Goal: Transaction & Acquisition: Purchase product/service

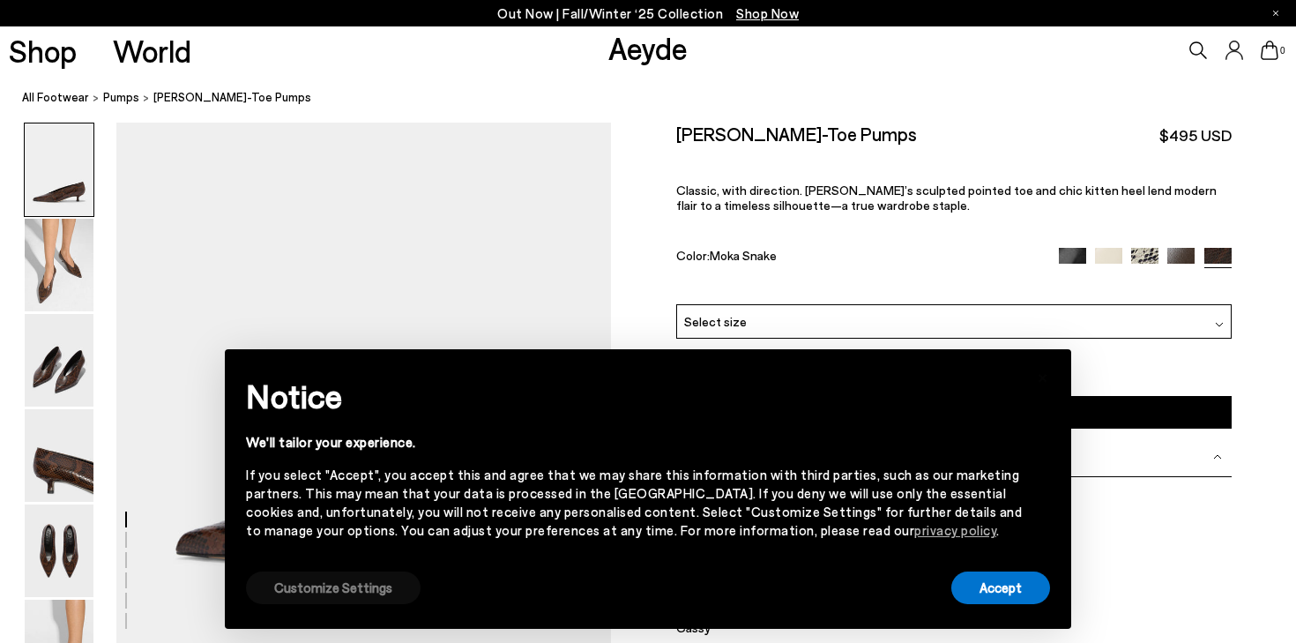
click at [294, 594] on button "Customize Settings" at bounding box center [333, 587] width 175 height 33
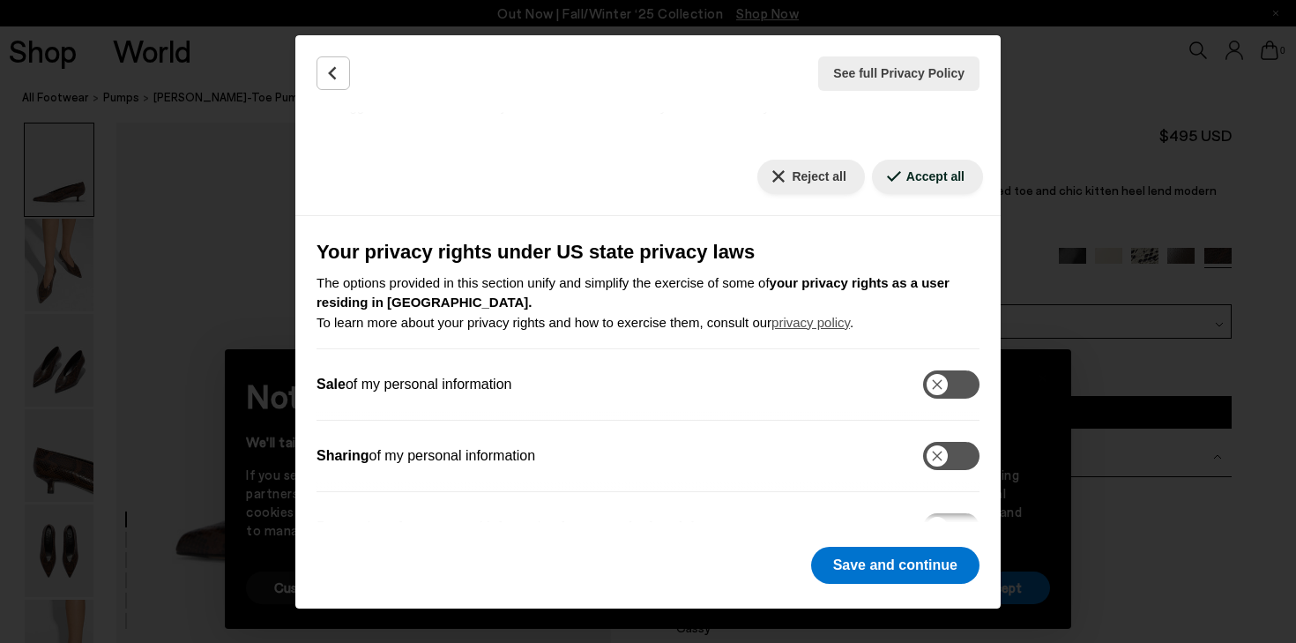
scroll to position [182, 0]
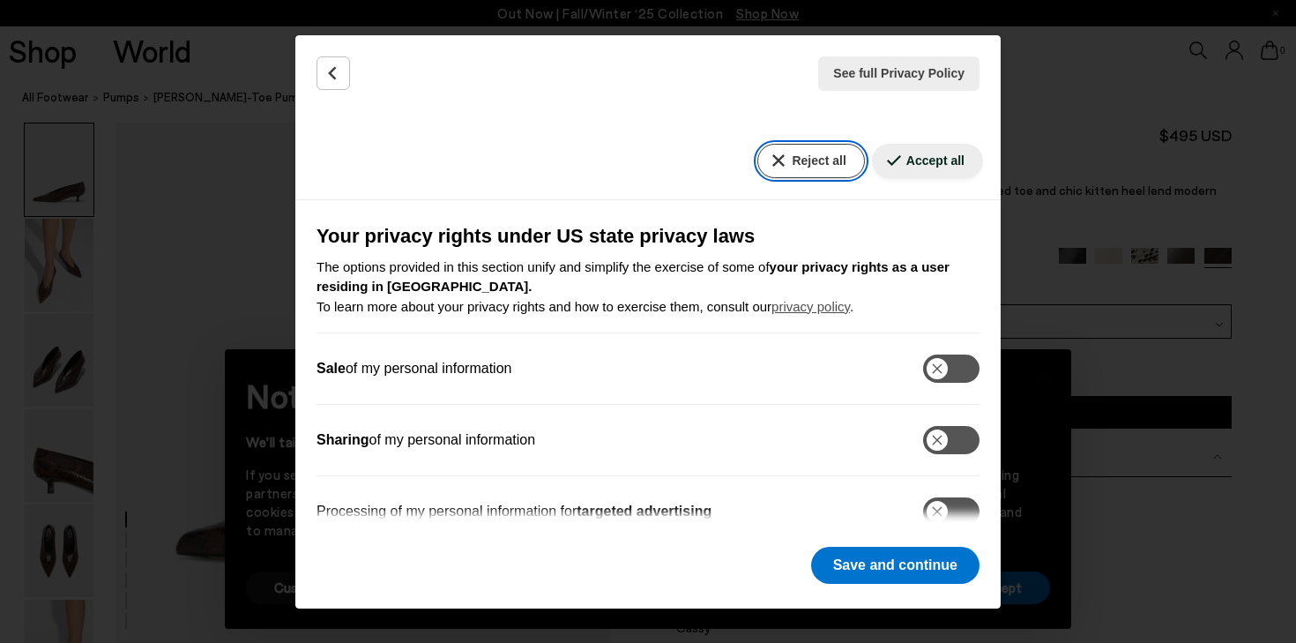
click at [794, 164] on button "Reject all" at bounding box center [810, 161] width 107 height 34
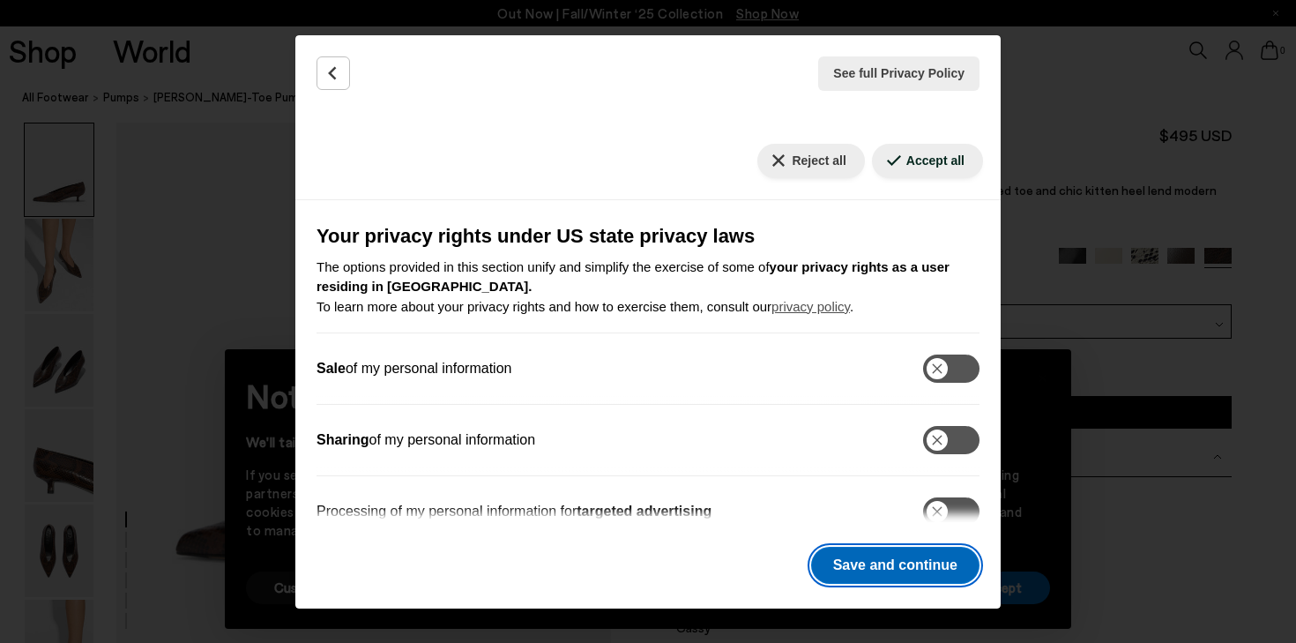
click at [930, 550] on button "Save and continue" at bounding box center [895, 565] width 168 height 37
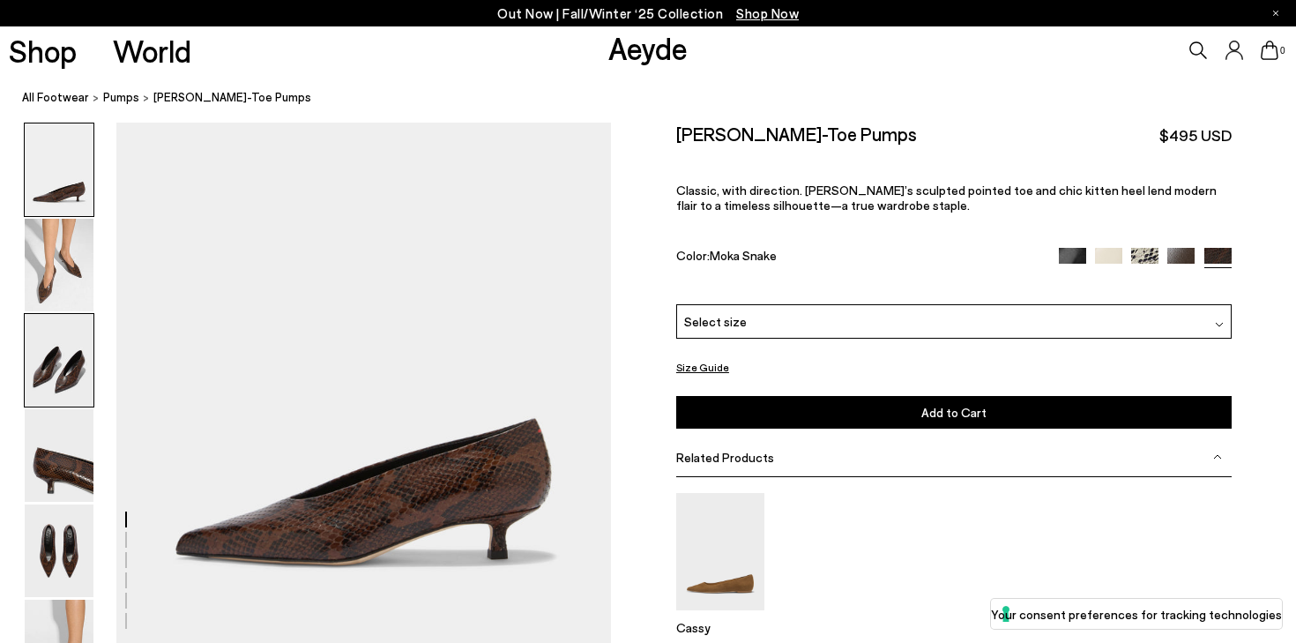
click at [71, 366] on img at bounding box center [59, 360] width 69 height 93
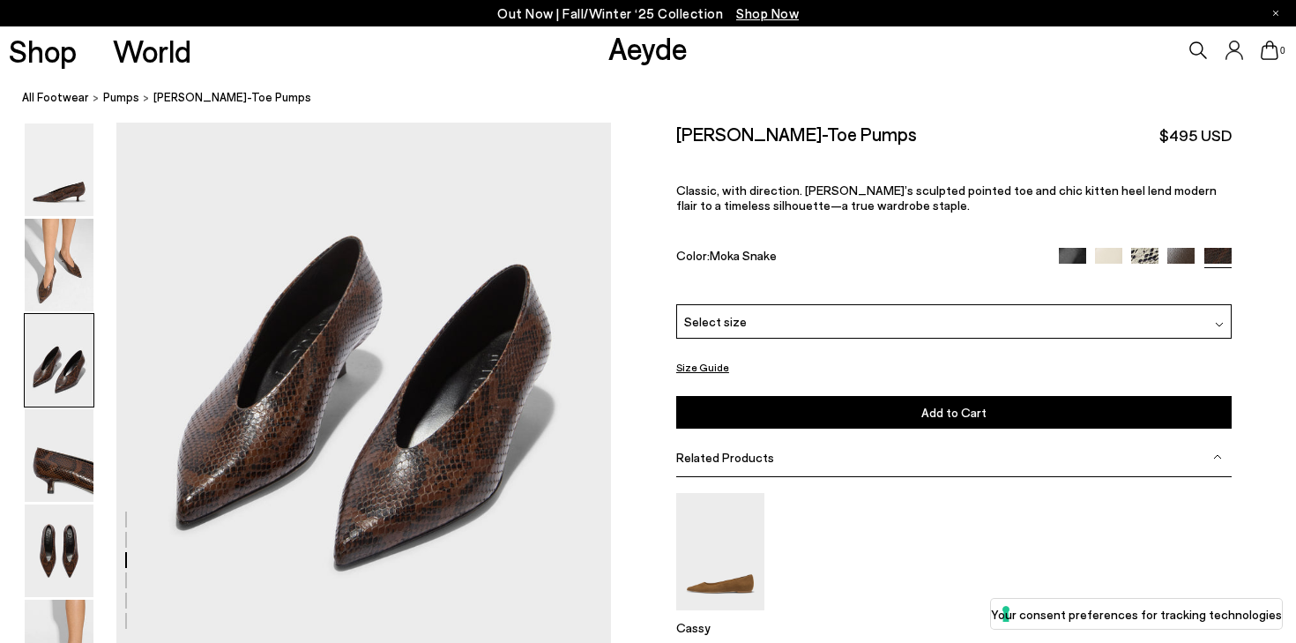
scroll to position [1304, 0]
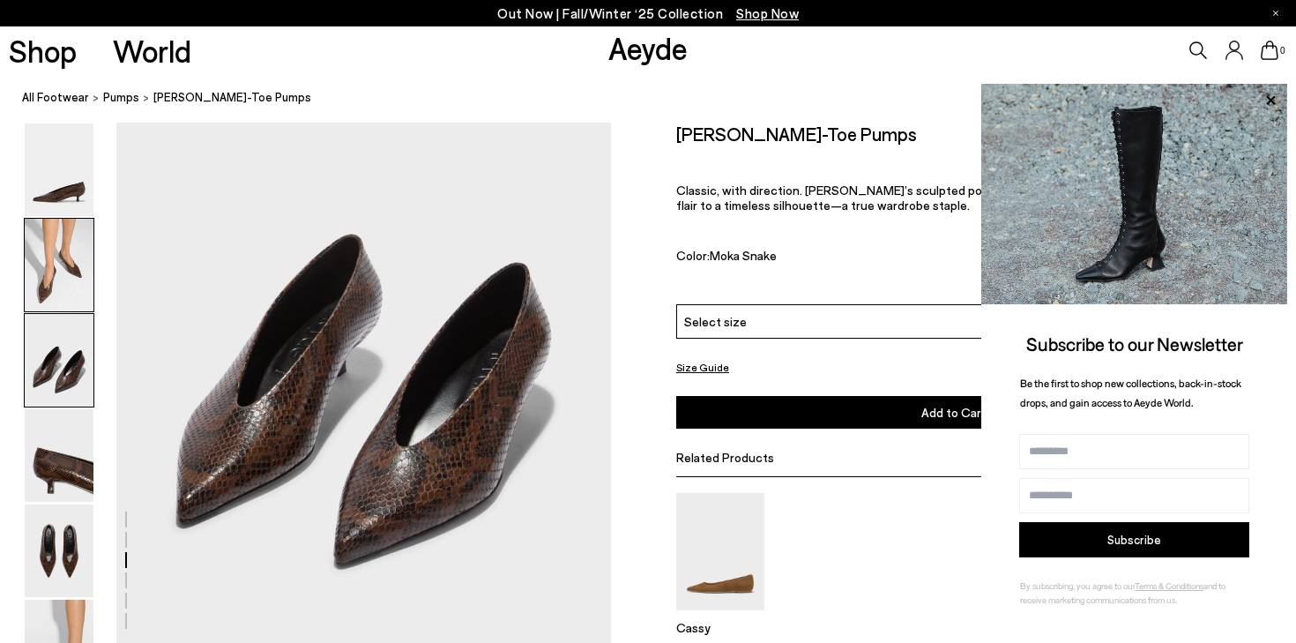
click at [63, 257] on img at bounding box center [59, 265] width 69 height 93
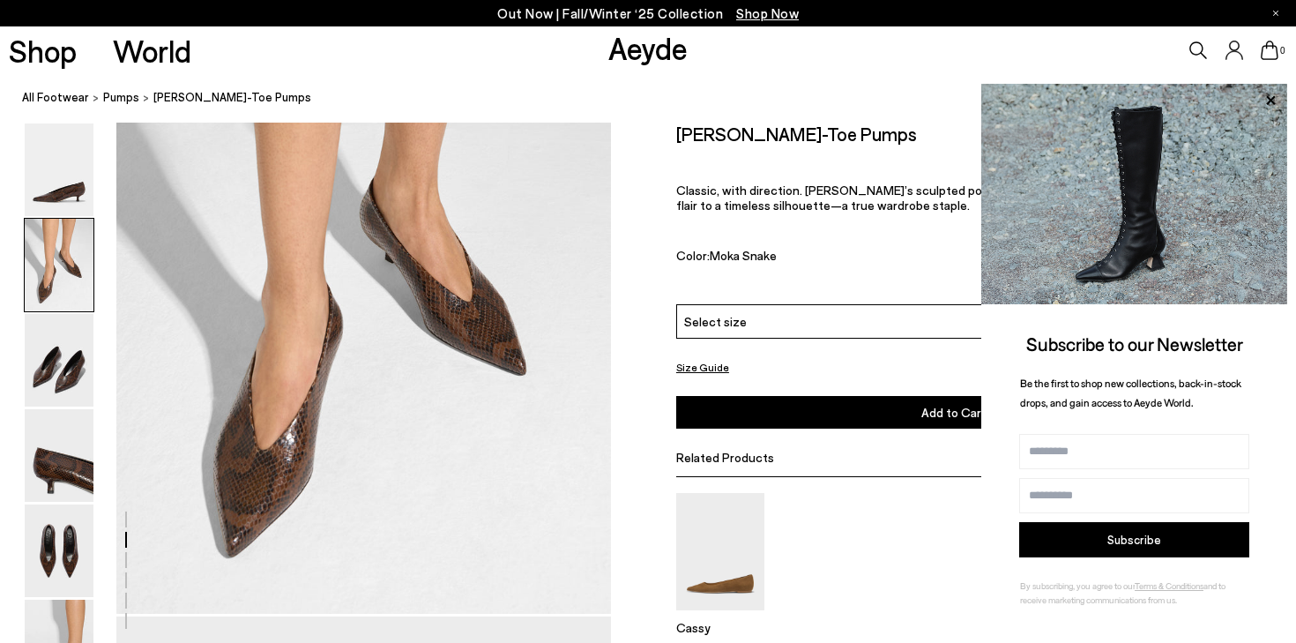
scroll to position [695, 0]
